Goal: Task Accomplishment & Management: Complete application form

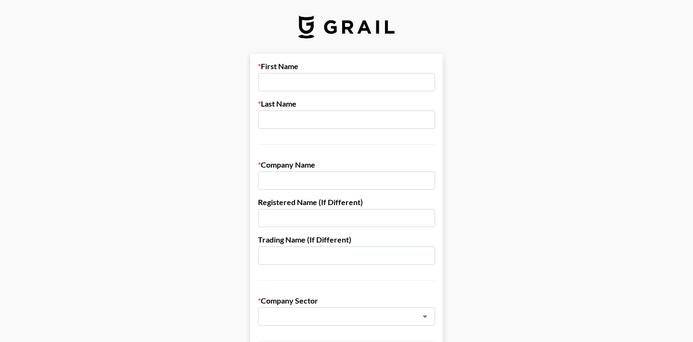
click at [340, 78] on input "text" at bounding box center [346, 82] width 177 height 18
type input "[PERSON_NAME]"
click at [335, 123] on input "text" at bounding box center [346, 120] width 177 height 18
type input "Ambos"
click at [325, 181] on input "text" at bounding box center [346, 181] width 177 height 18
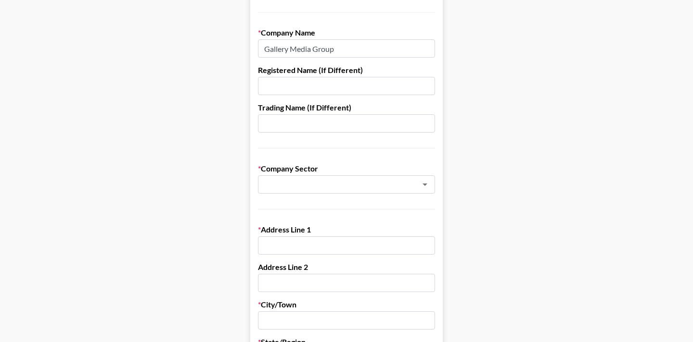
scroll to position [133, 0]
type input "Gallery Media Group"
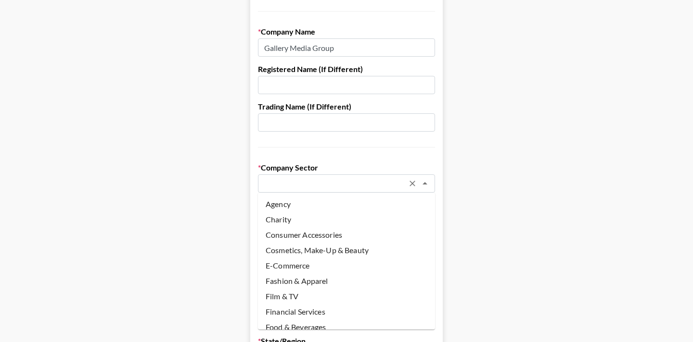
click at [336, 181] on input "text" at bounding box center [334, 183] width 140 height 11
click at [339, 204] on li "Agency" at bounding box center [346, 204] width 177 height 15
type input "Agency"
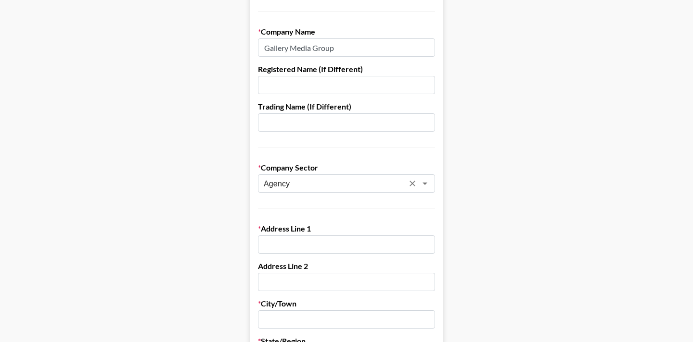
click at [324, 173] on div "Company Sector Agency ​" at bounding box center [346, 178] width 177 height 30
click at [324, 182] on input "Agency" at bounding box center [334, 183] width 140 height 11
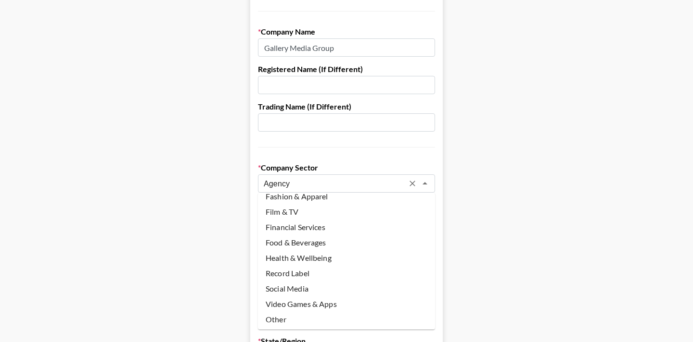
scroll to position [83, 0]
click at [211, 235] on main "First Name [PERSON_NAME] Last Name [PERSON_NAME] Company Name Gallery Media Gro…" at bounding box center [346, 336] width 677 height 831
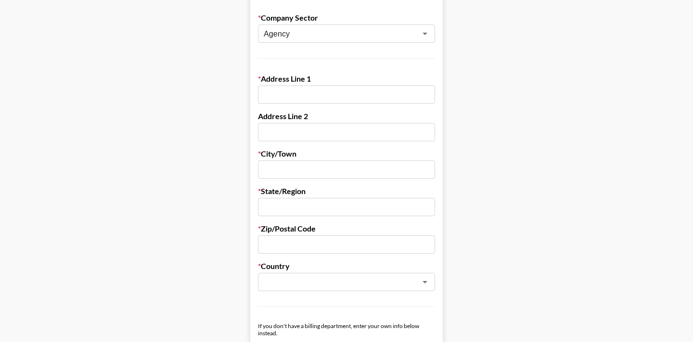
scroll to position [284, 0]
click at [302, 80] on label "Address Line 1" at bounding box center [346, 78] width 177 height 10
click at [295, 92] on input "text" at bounding box center [346, 94] width 177 height 18
